Goal: Transaction & Acquisition: Purchase product/service

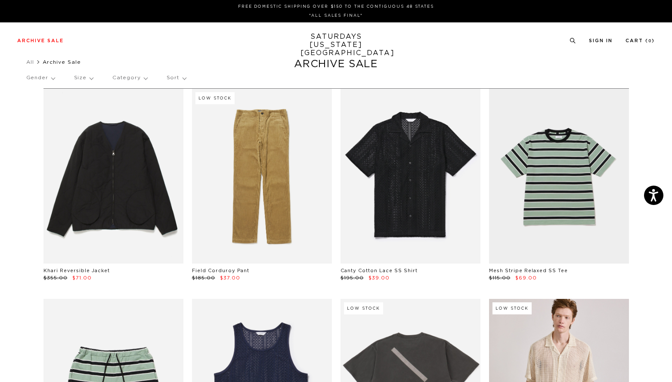
click at [131, 77] on p "Category" at bounding box center [129, 78] width 35 height 20
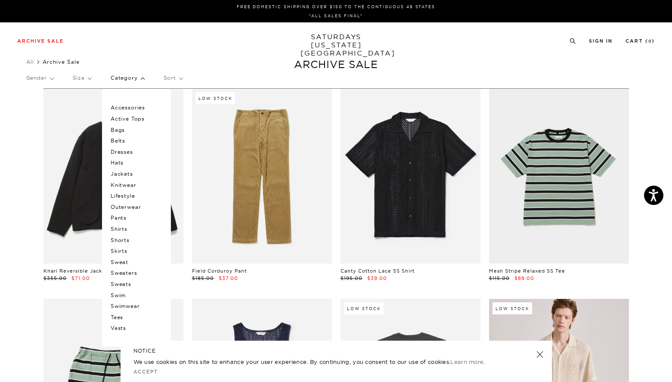
click at [124, 165] on p "Hats" at bounding box center [137, 162] width 52 height 11
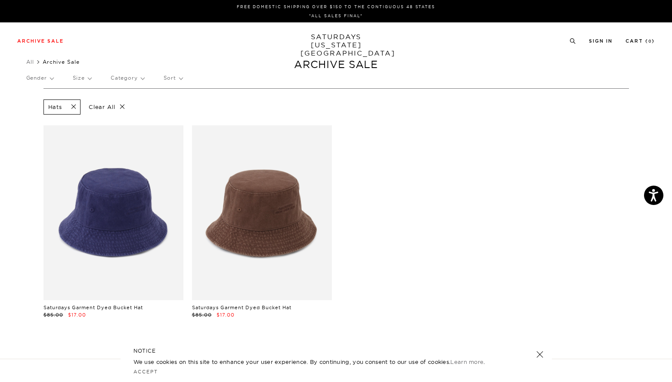
click at [175, 80] on p "Sort" at bounding box center [173, 78] width 19 height 20
click at [140, 82] on p "Category" at bounding box center [128, 78] width 34 height 20
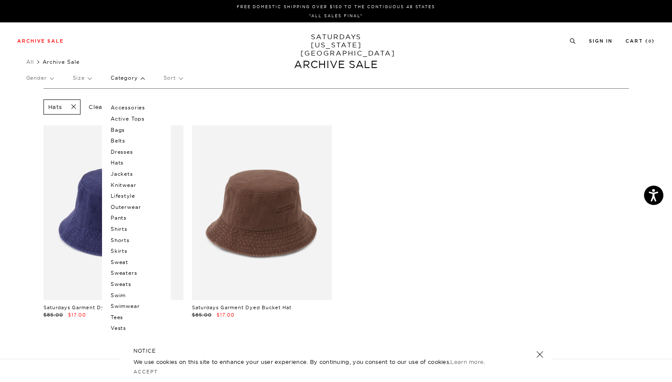
click at [124, 77] on p "Category" at bounding box center [128, 78] width 34 height 20
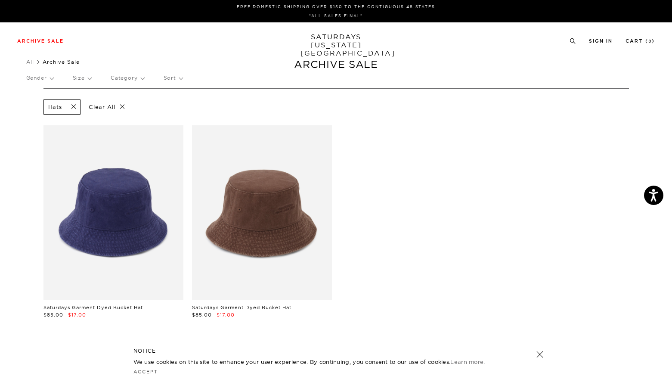
click at [124, 77] on p "Category" at bounding box center [128, 78] width 34 height 20
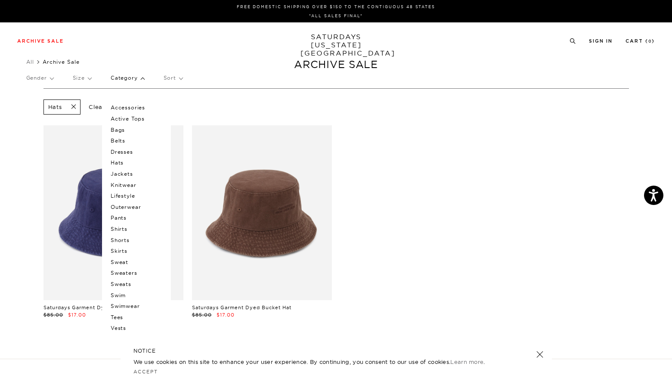
click at [124, 77] on p "Category" at bounding box center [128, 78] width 34 height 20
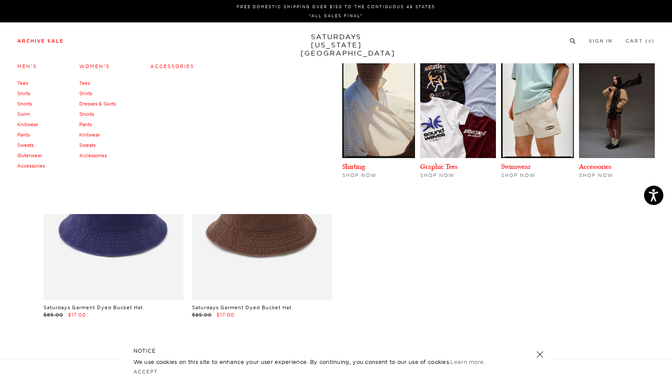
click at [62, 38] on li "Archive Sale Men's Tees Shirts Shorts Swim Knitwear Pants Sweats Outerwear" at bounding box center [40, 41] width 46 height 8
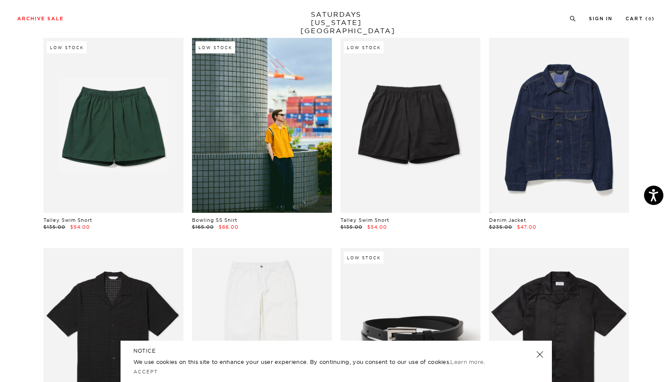
scroll to position [472, 0]
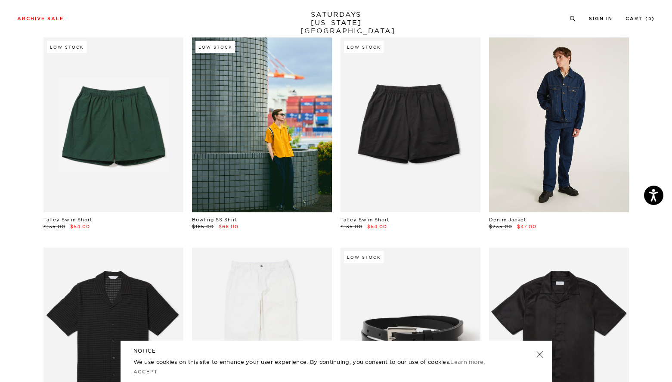
click at [566, 96] on link at bounding box center [559, 124] width 140 height 175
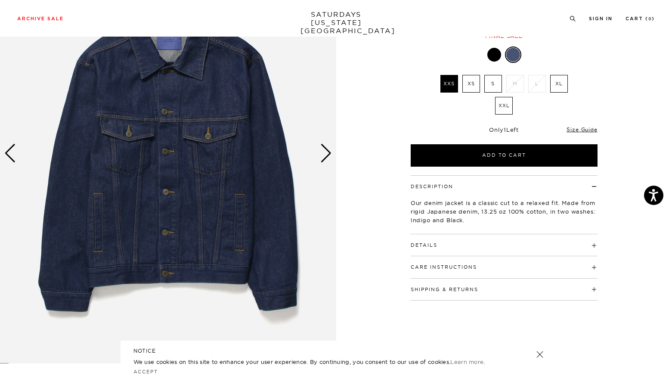
scroll to position [76, 0]
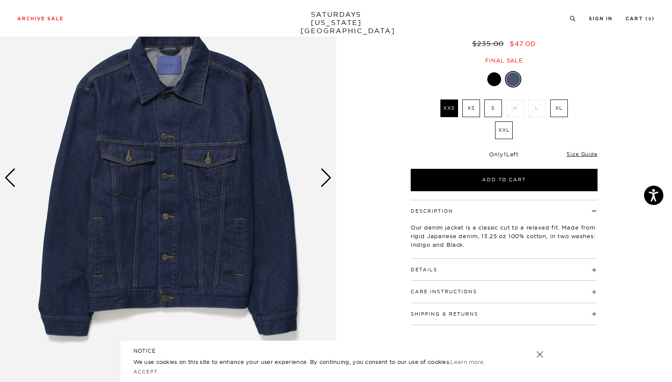
click at [325, 182] on div "Next slide" at bounding box center [326, 177] width 12 height 19
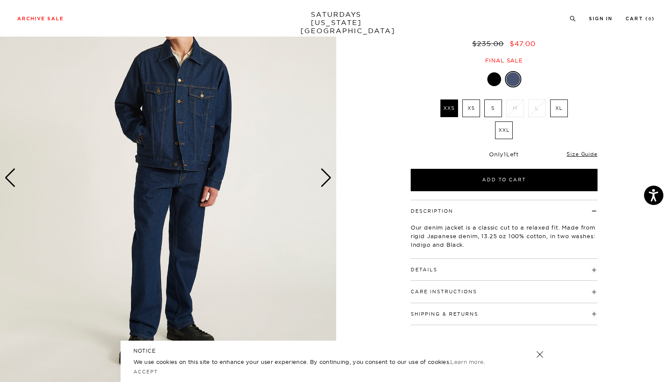
click at [325, 182] on div "Next slide" at bounding box center [326, 177] width 12 height 19
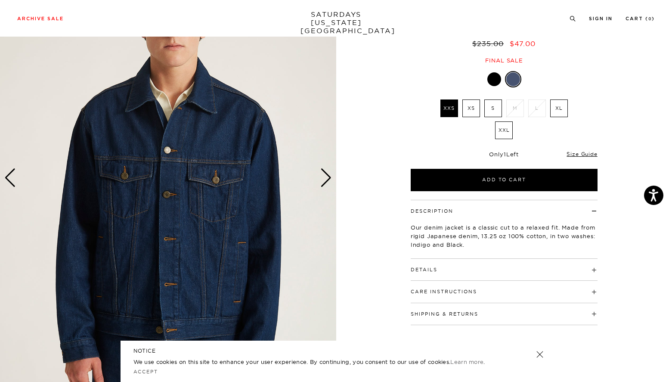
click at [325, 182] on div "Next slide" at bounding box center [326, 177] width 12 height 19
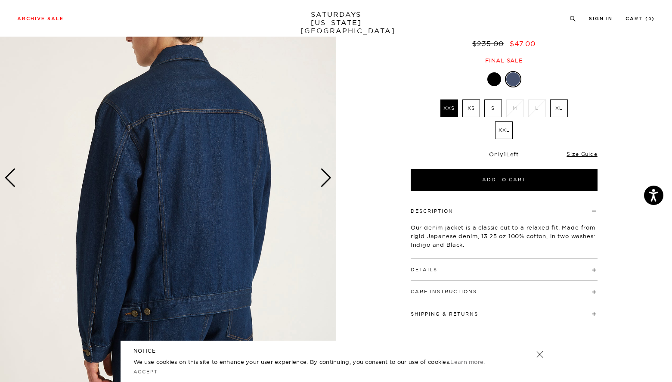
click at [325, 182] on div "Next slide" at bounding box center [326, 177] width 12 height 19
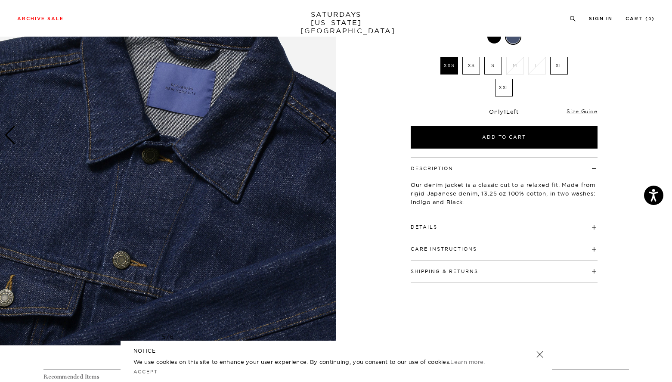
scroll to position [121, 0]
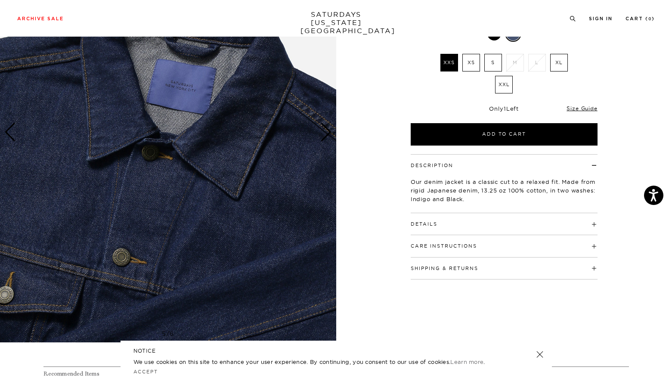
click at [562, 60] on label "XL" at bounding box center [559, 63] width 18 height 18
click at [0, 0] on input "XL" at bounding box center [0, 0] width 0 height 0
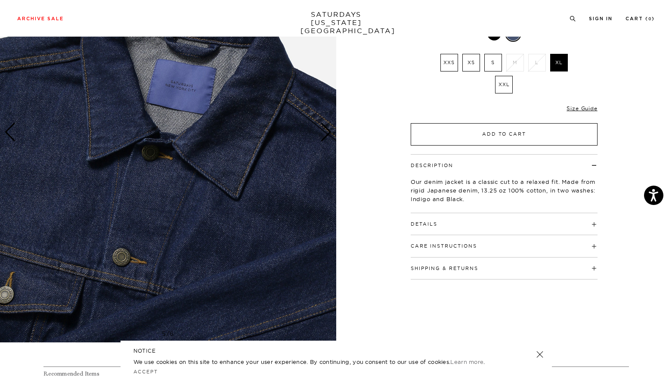
click at [549, 134] on button "Add to Cart" at bounding box center [504, 134] width 187 height 22
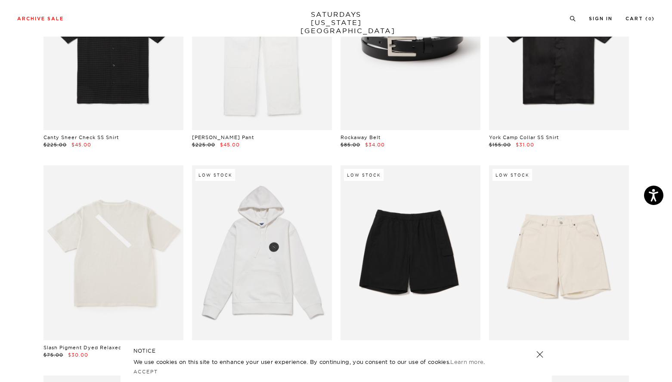
scroll to position [788, 0]
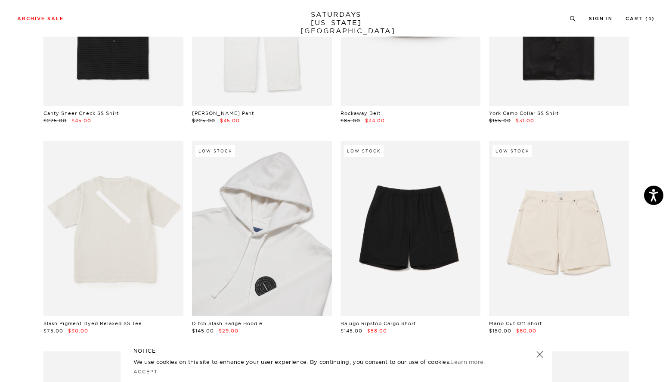
click at [258, 229] on link at bounding box center [262, 228] width 140 height 175
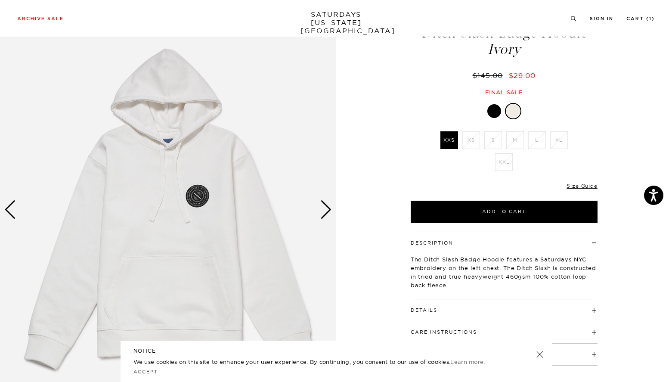
scroll to position [63, 0]
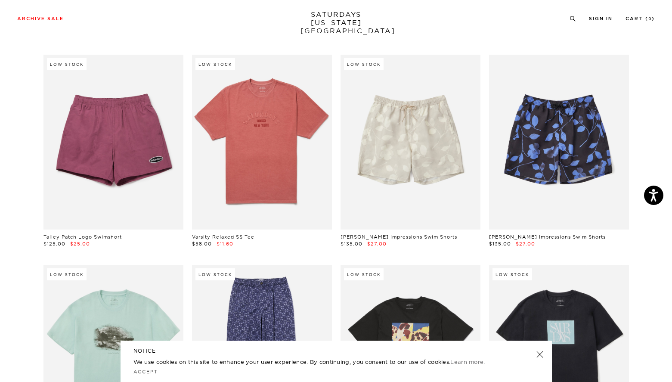
scroll to position [2969, 0]
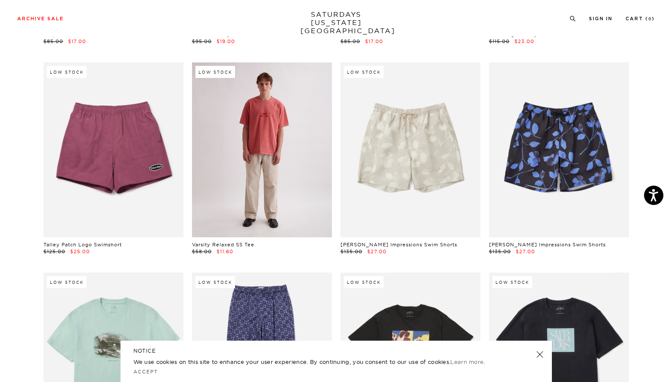
click at [274, 178] on link at bounding box center [262, 149] width 140 height 175
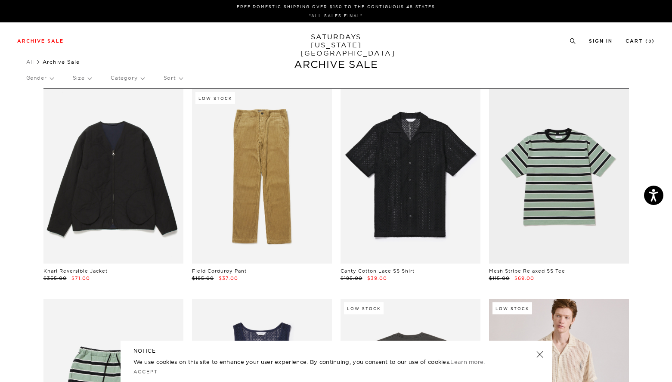
click at [179, 80] on p "Sort" at bounding box center [173, 78] width 19 height 20
click at [91, 79] on p "Size" at bounding box center [82, 78] width 19 height 20
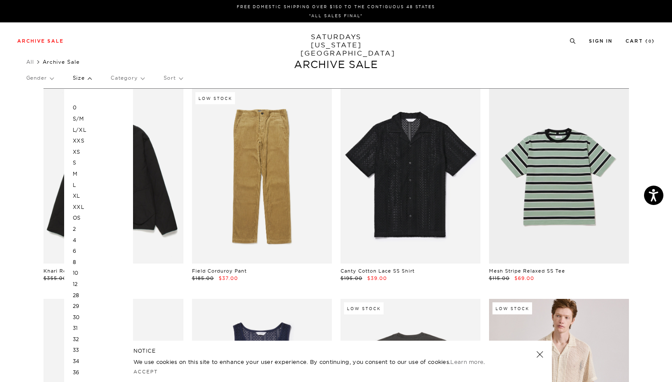
click at [86, 131] on p "L/XL" at bounding box center [99, 129] width 52 height 11
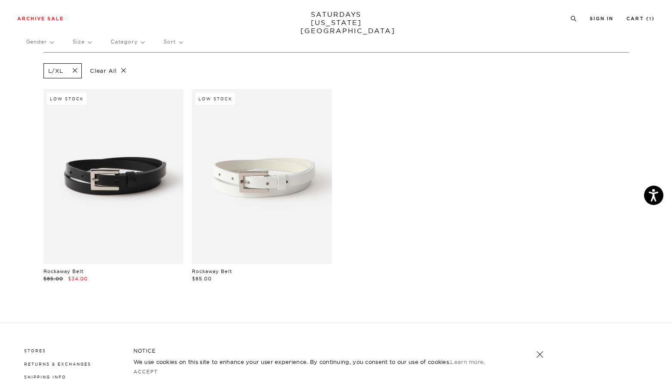
scroll to position [0, 2]
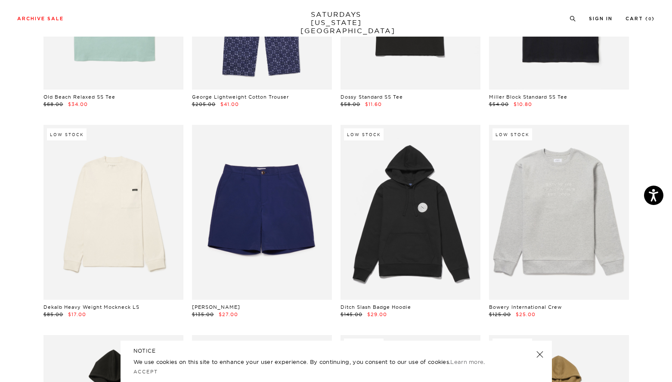
scroll to position [3336, 0]
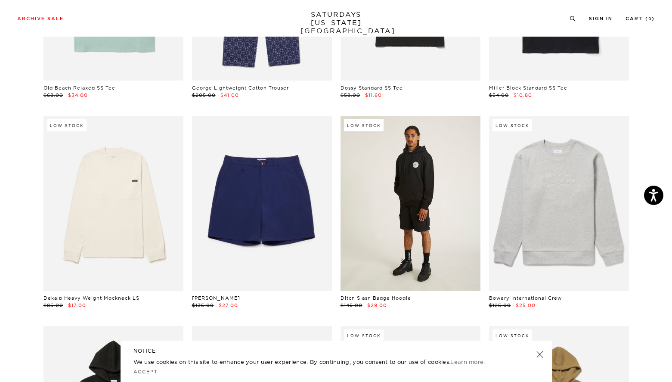
click at [426, 213] on link at bounding box center [410, 203] width 140 height 175
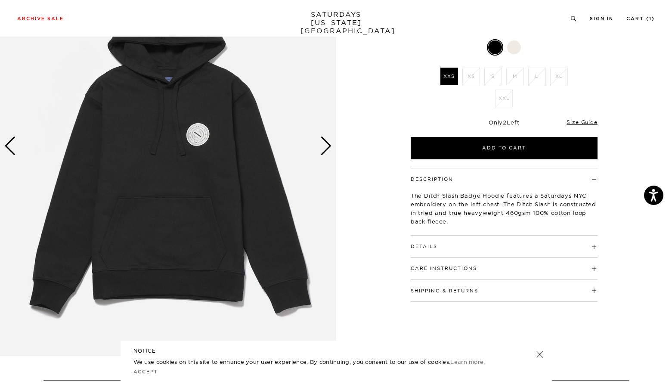
scroll to position [100, 0]
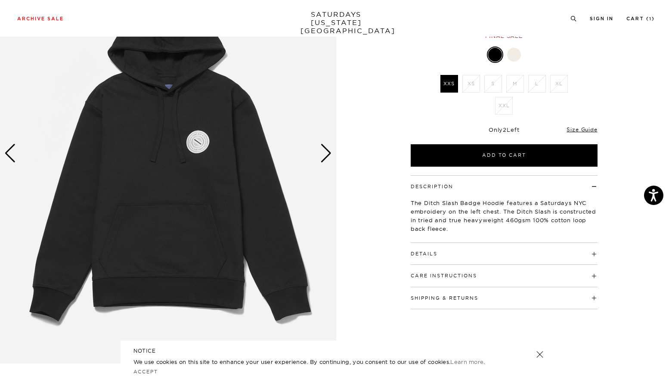
click at [519, 51] on div at bounding box center [514, 55] width 14 height 14
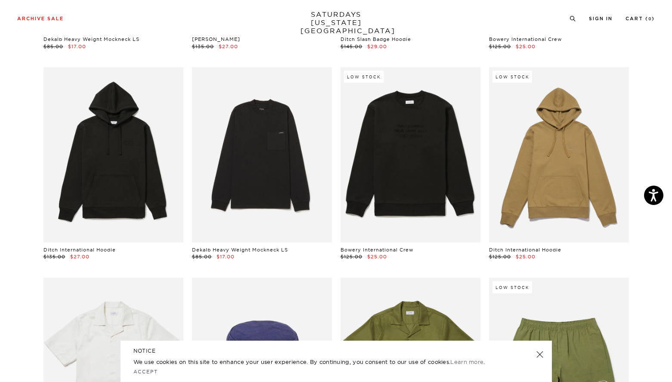
scroll to position [3592, 0]
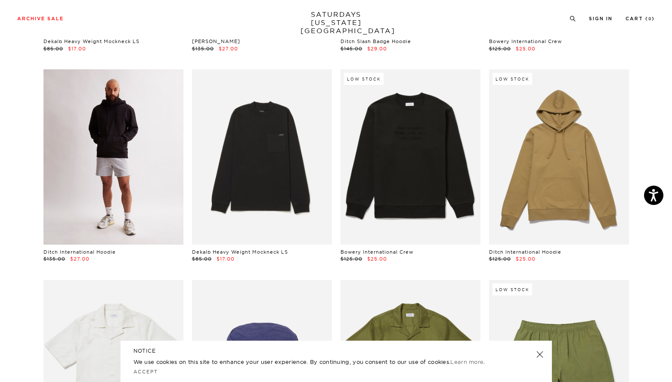
click at [109, 131] on link at bounding box center [113, 156] width 140 height 175
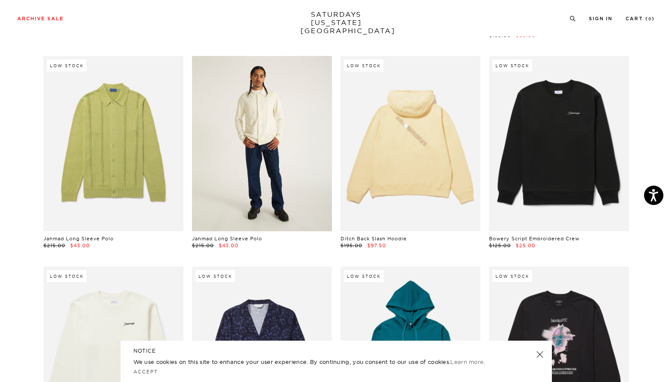
scroll to position [5716, 1]
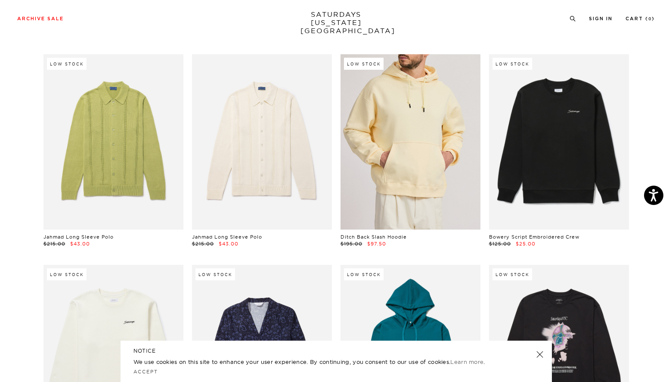
click at [395, 150] on link at bounding box center [410, 141] width 140 height 175
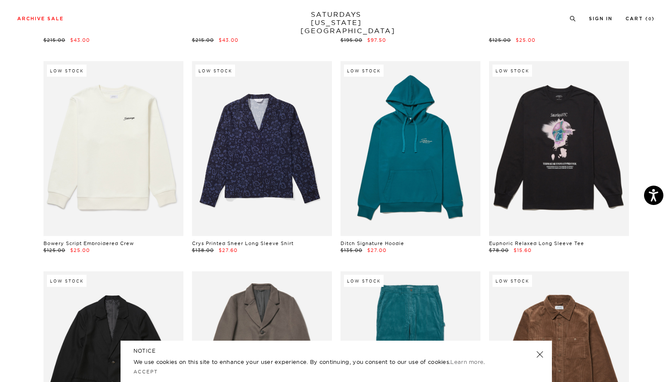
scroll to position [5940, 1]
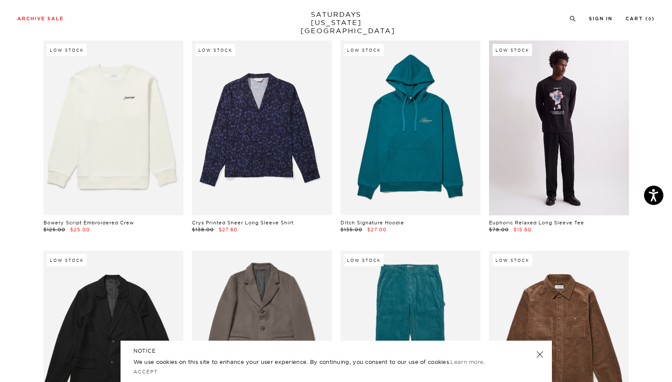
click at [539, 129] on link at bounding box center [559, 127] width 140 height 175
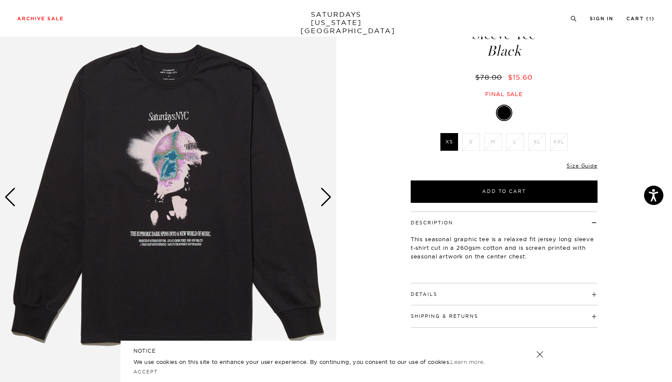
scroll to position [57, 2]
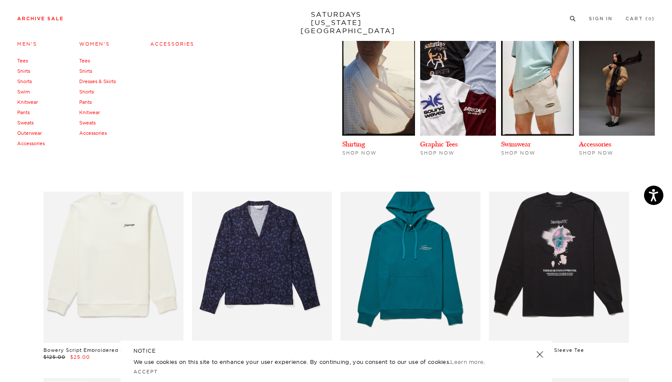
scroll to position [5814, 0]
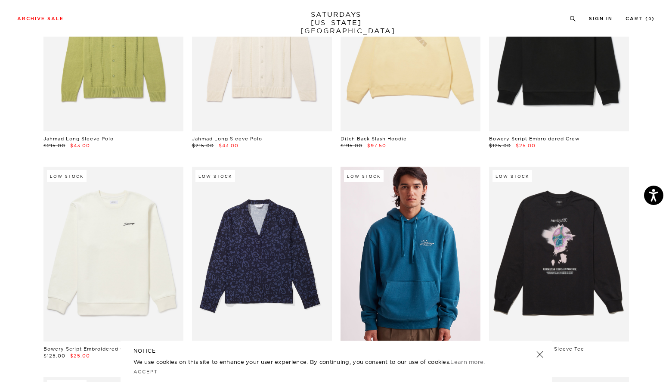
click at [378, 235] on link at bounding box center [410, 254] width 140 height 175
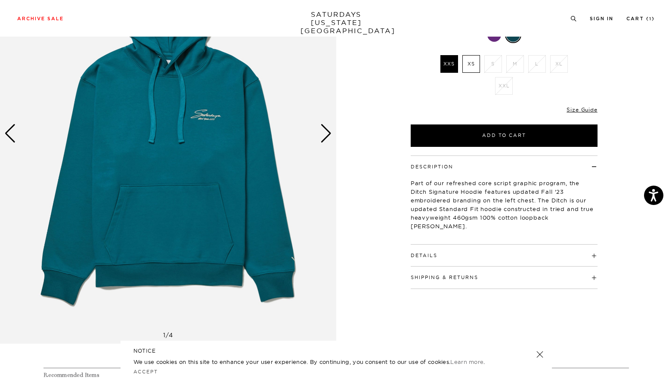
scroll to position [121, 1]
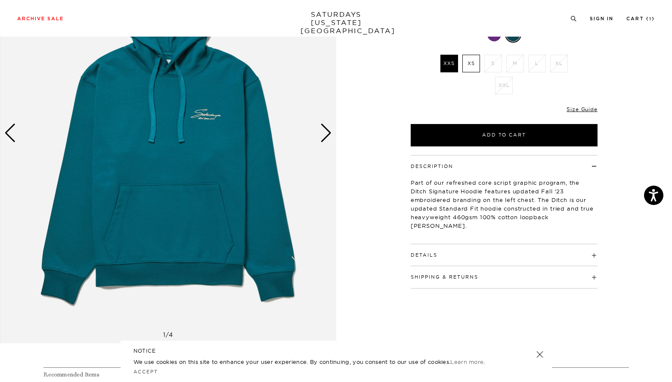
click at [325, 130] on div "Next slide" at bounding box center [326, 133] width 12 height 19
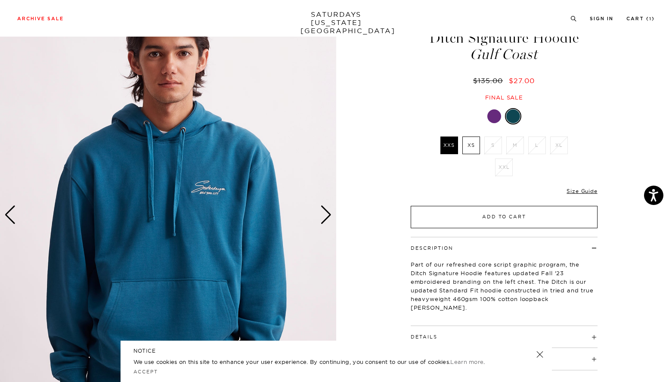
scroll to position [33, 0]
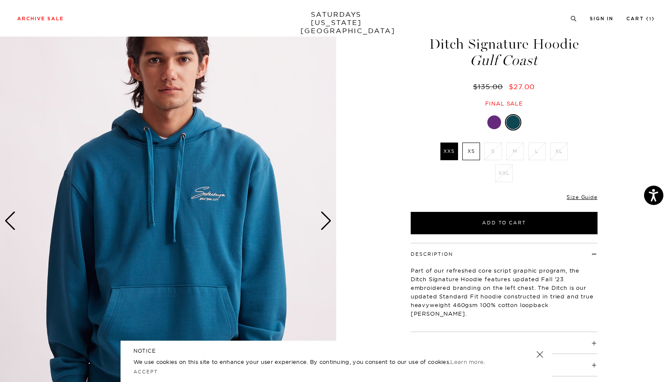
click at [330, 220] on div "Next slide" at bounding box center [326, 220] width 12 height 19
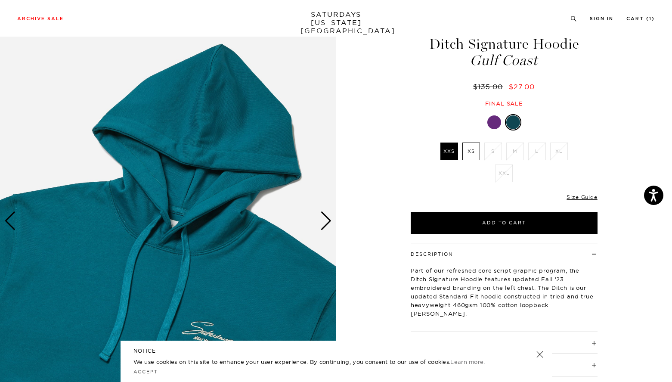
click at [494, 123] on div at bounding box center [494, 122] width 14 height 14
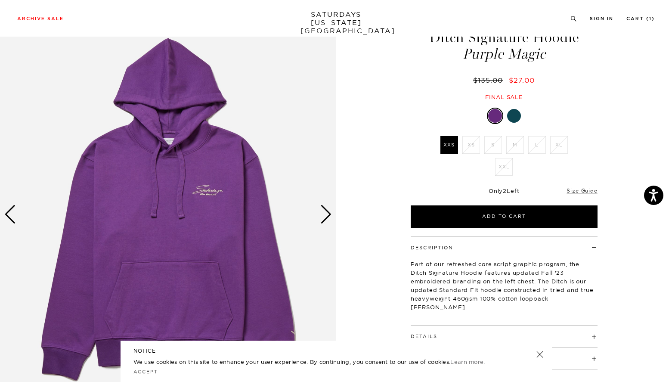
scroll to position [0, 1]
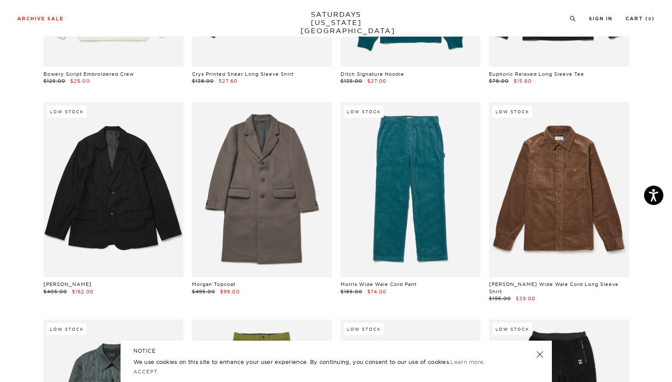
scroll to position [6091, 0]
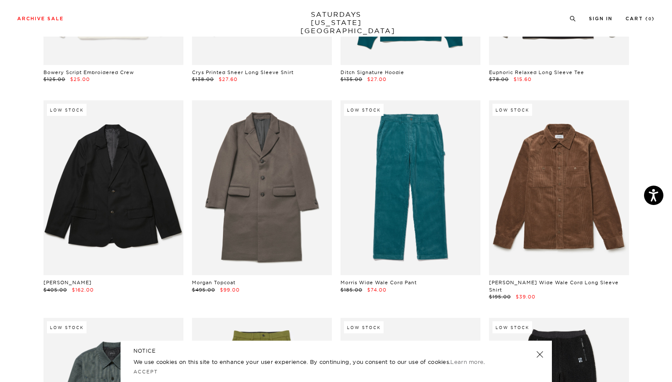
click at [411, 194] on link at bounding box center [410, 187] width 140 height 175
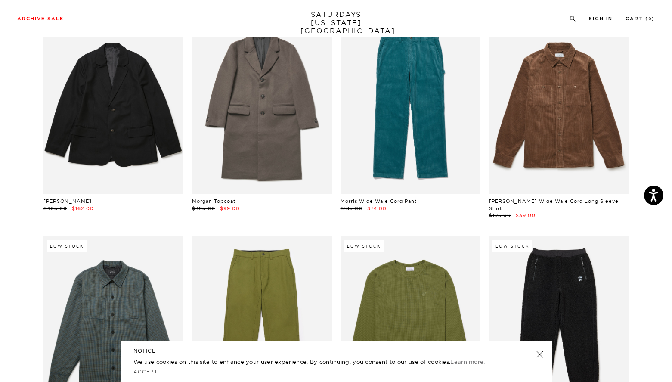
scroll to position [6171, 0]
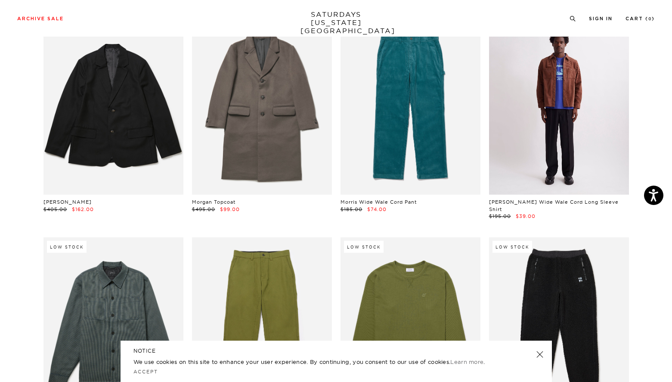
click at [575, 125] on link at bounding box center [559, 107] width 140 height 175
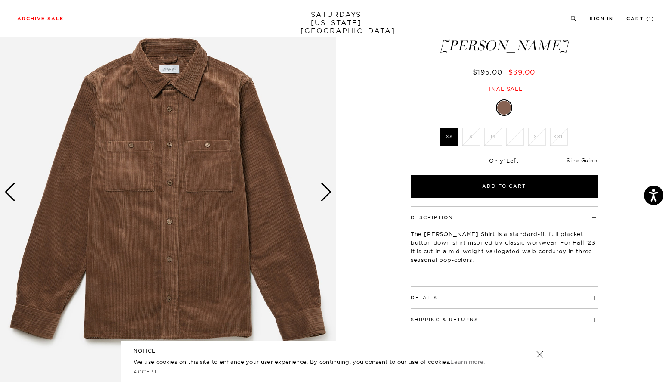
scroll to position [46, 0]
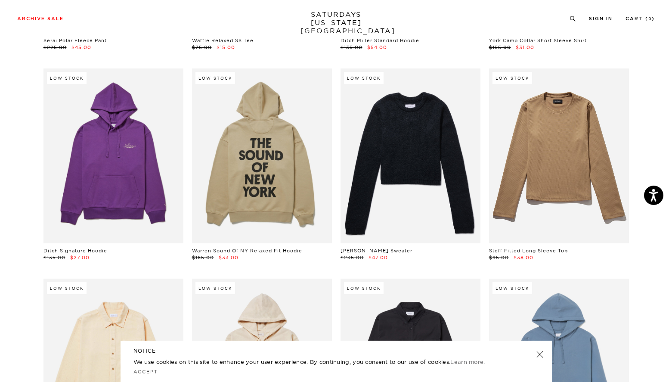
scroll to position [7222, 0]
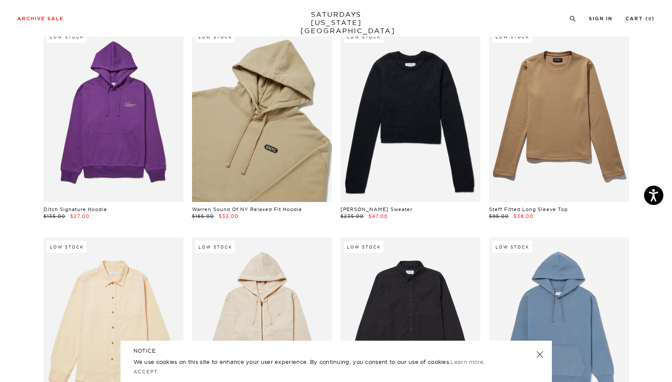
click at [288, 71] on link at bounding box center [262, 114] width 140 height 175
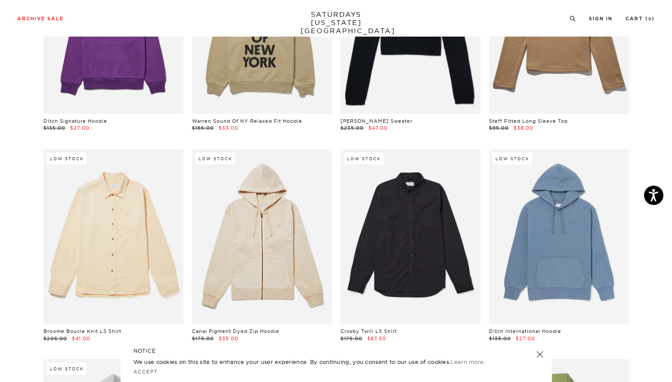
scroll to position [7349, 0]
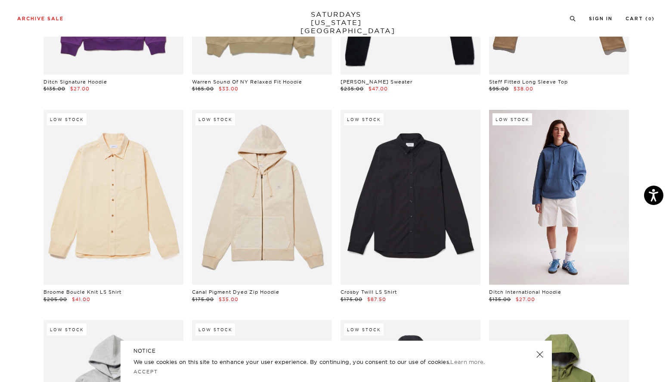
click at [569, 172] on link at bounding box center [559, 197] width 140 height 175
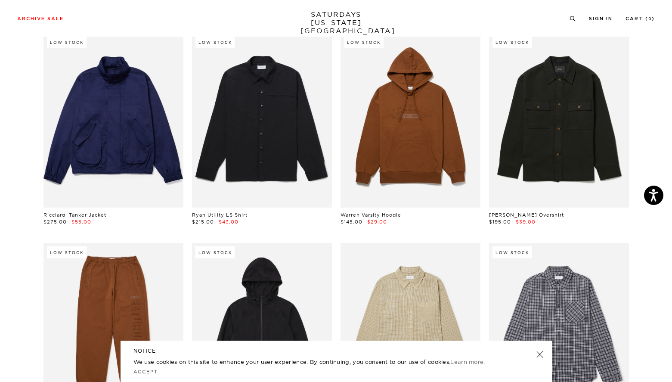
scroll to position [8057, 0]
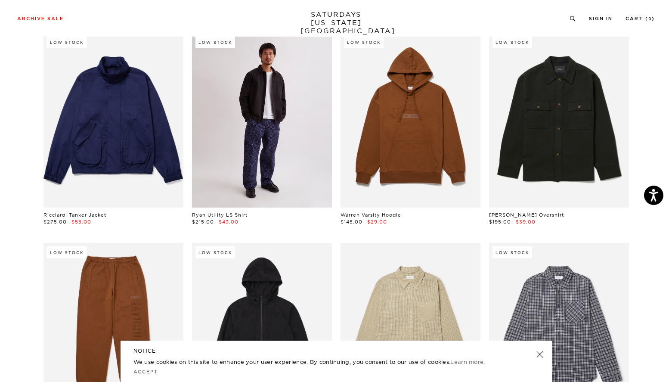
click at [256, 90] on link at bounding box center [262, 120] width 140 height 175
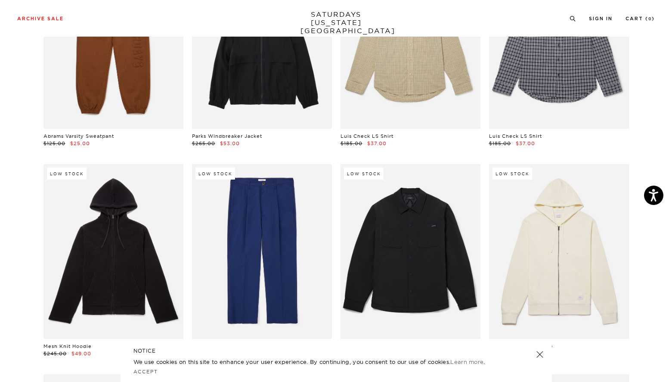
scroll to position [8354, 1]
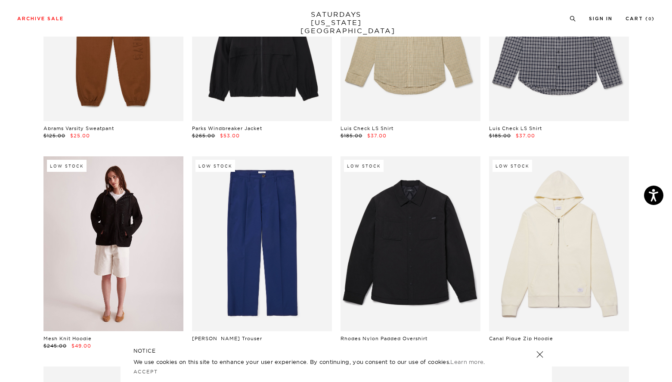
click at [115, 245] on link at bounding box center [113, 243] width 140 height 175
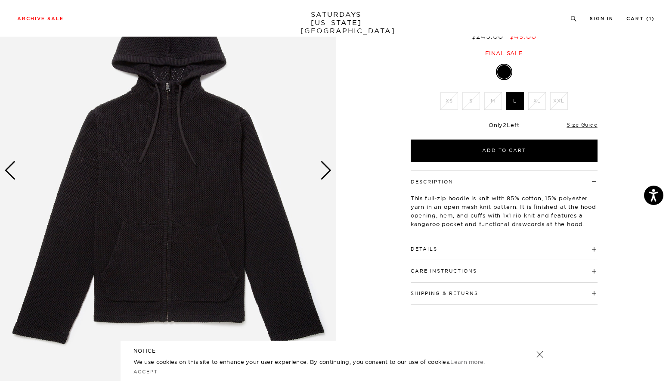
scroll to position [101, 0]
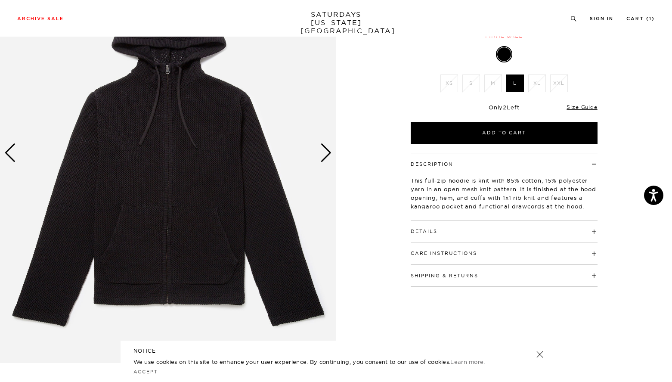
click at [327, 154] on div "Next slide" at bounding box center [326, 152] width 12 height 19
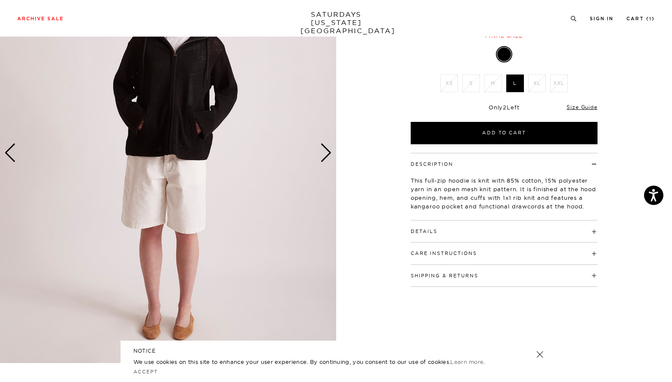
click at [327, 154] on div "Next slide" at bounding box center [326, 152] width 12 height 19
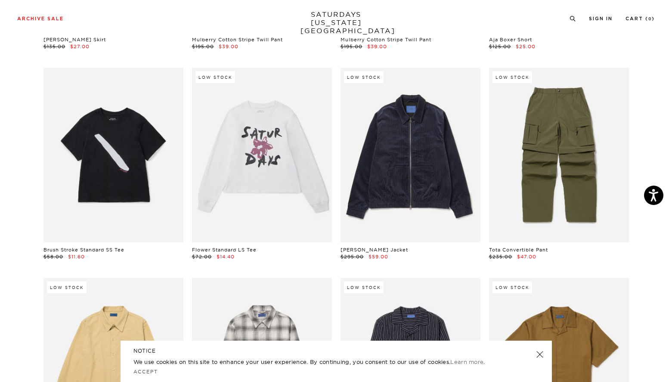
scroll to position [9701, 3]
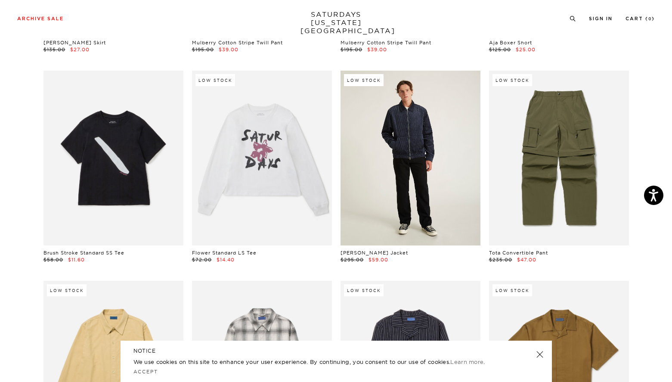
click at [413, 125] on link at bounding box center [410, 158] width 140 height 175
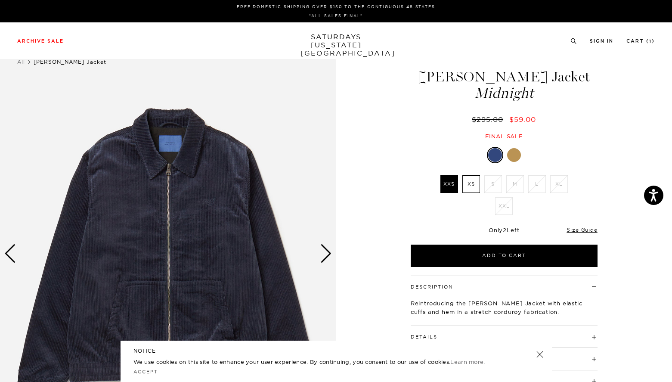
click at [512, 155] on div at bounding box center [514, 155] width 14 height 14
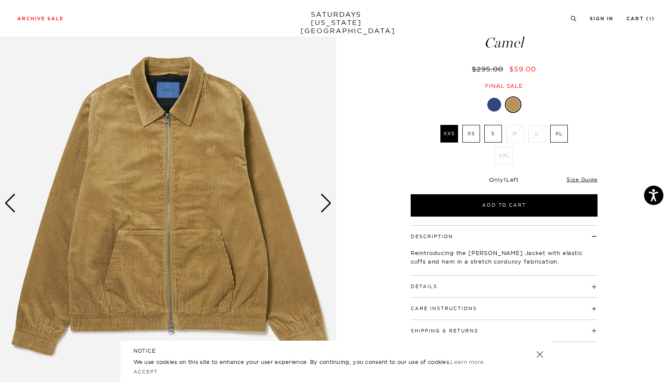
scroll to position [63, 0]
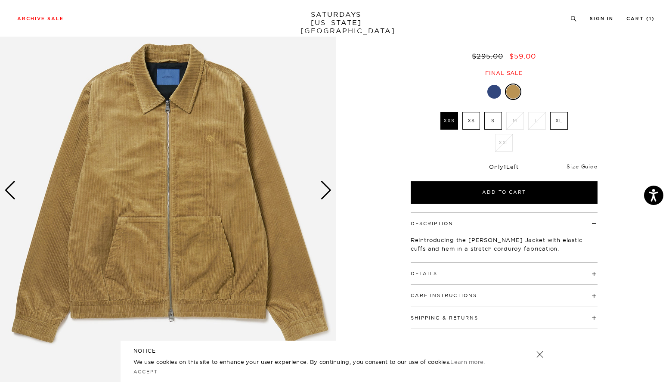
click at [325, 188] on div "Next slide" at bounding box center [326, 190] width 12 height 19
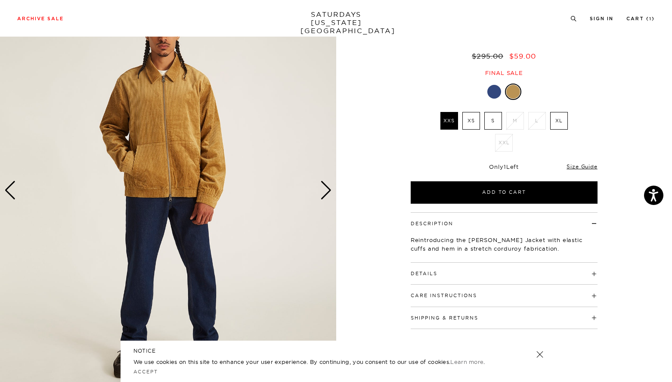
click at [325, 188] on div "Next slide" at bounding box center [326, 190] width 12 height 19
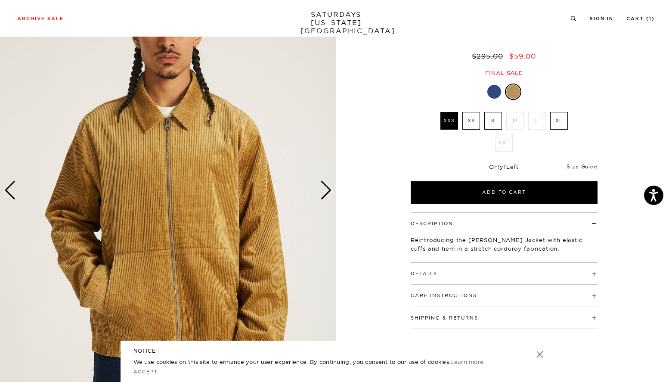
click at [325, 188] on div "Next slide" at bounding box center [326, 190] width 12 height 19
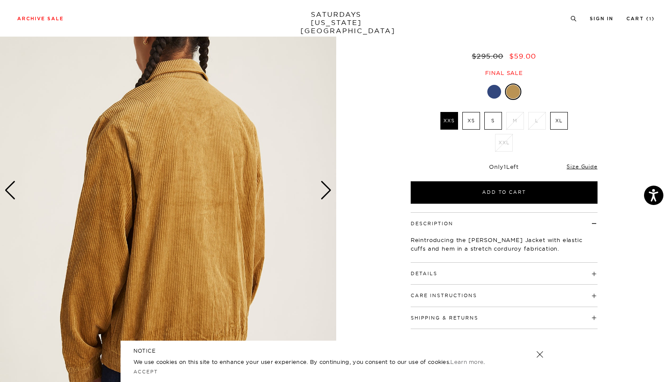
click at [493, 123] on label "S" at bounding box center [493, 121] width 18 height 18
click at [0, 0] on input "S" at bounding box center [0, 0] width 0 height 0
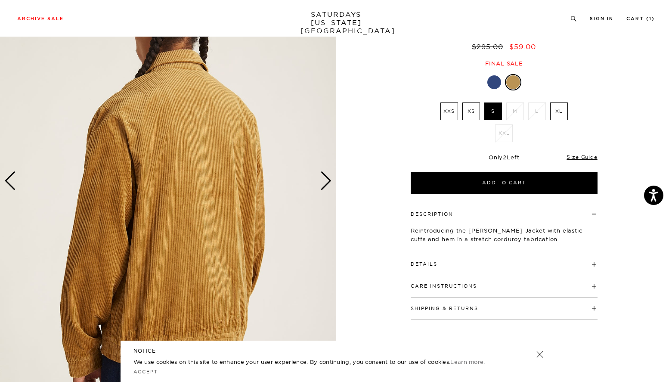
scroll to position [80, 5]
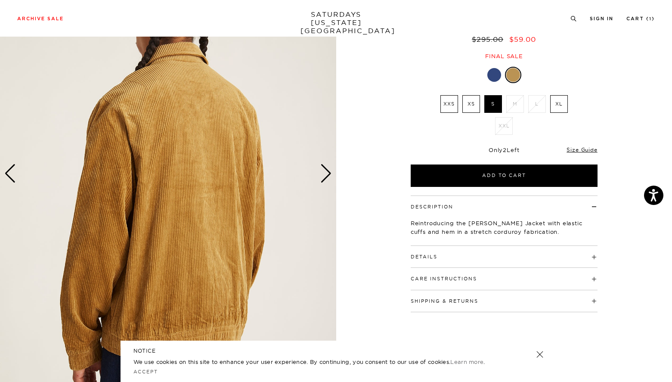
click at [321, 173] on div "Next slide" at bounding box center [326, 173] width 12 height 19
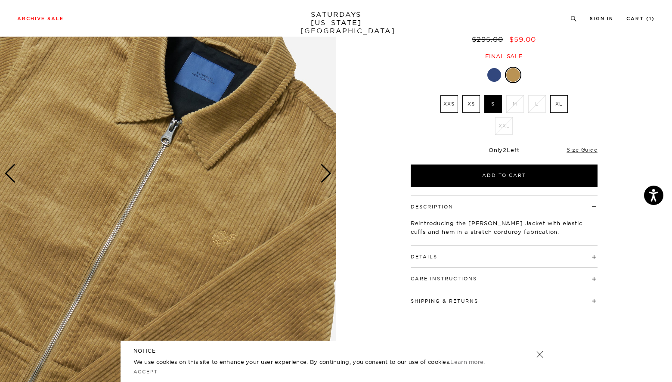
click at [552, 103] on label "XL" at bounding box center [559, 104] width 18 height 18
click at [0, 0] on input "XL" at bounding box center [0, 0] width 0 height 0
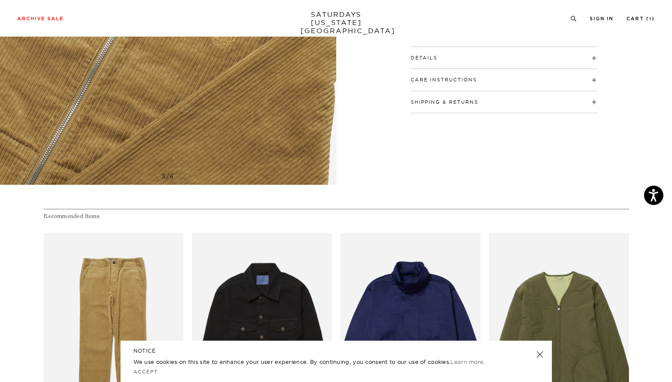
scroll to position [280, 5]
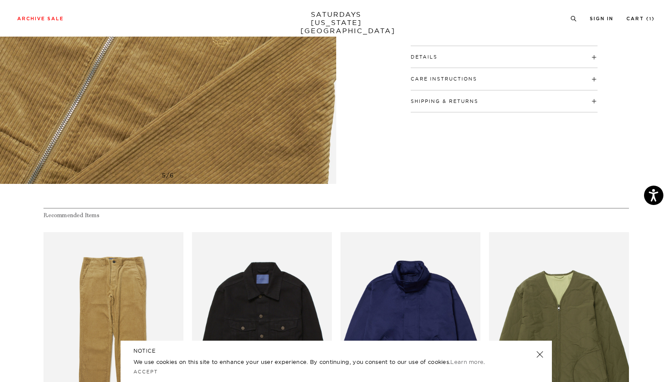
click at [586, 62] on div "Details 79% Cotton / 20% Modal / 1% Spandex Front body welt pockets Standard fr…" at bounding box center [504, 57] width 187 height 22
click at [588, 58] on h4 "Details" at bounding box center [504, 53] width 187 height 14
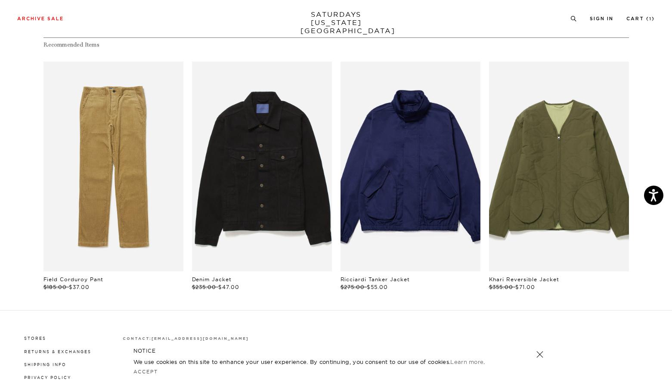
scroll to position [485, 5]
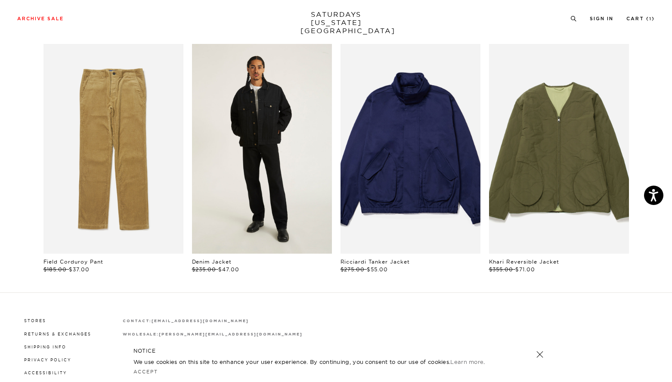
click at [225, 135] on link "files/M00034DE01-BLACK_07.jpg" at bounding box center [262, 149] width 140 height 210
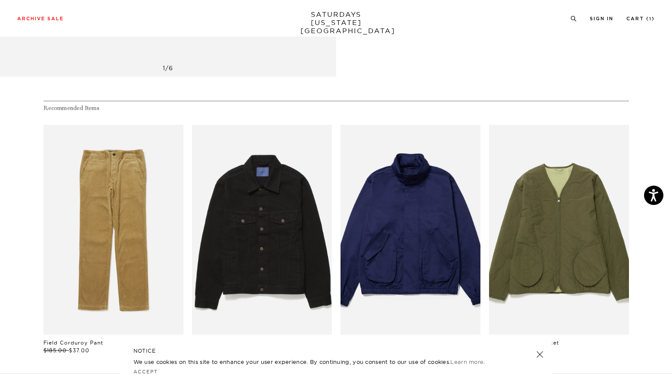
scroll to position [389, 3]
